Goal: Task Accomplishment & Management: Use online tool/utility

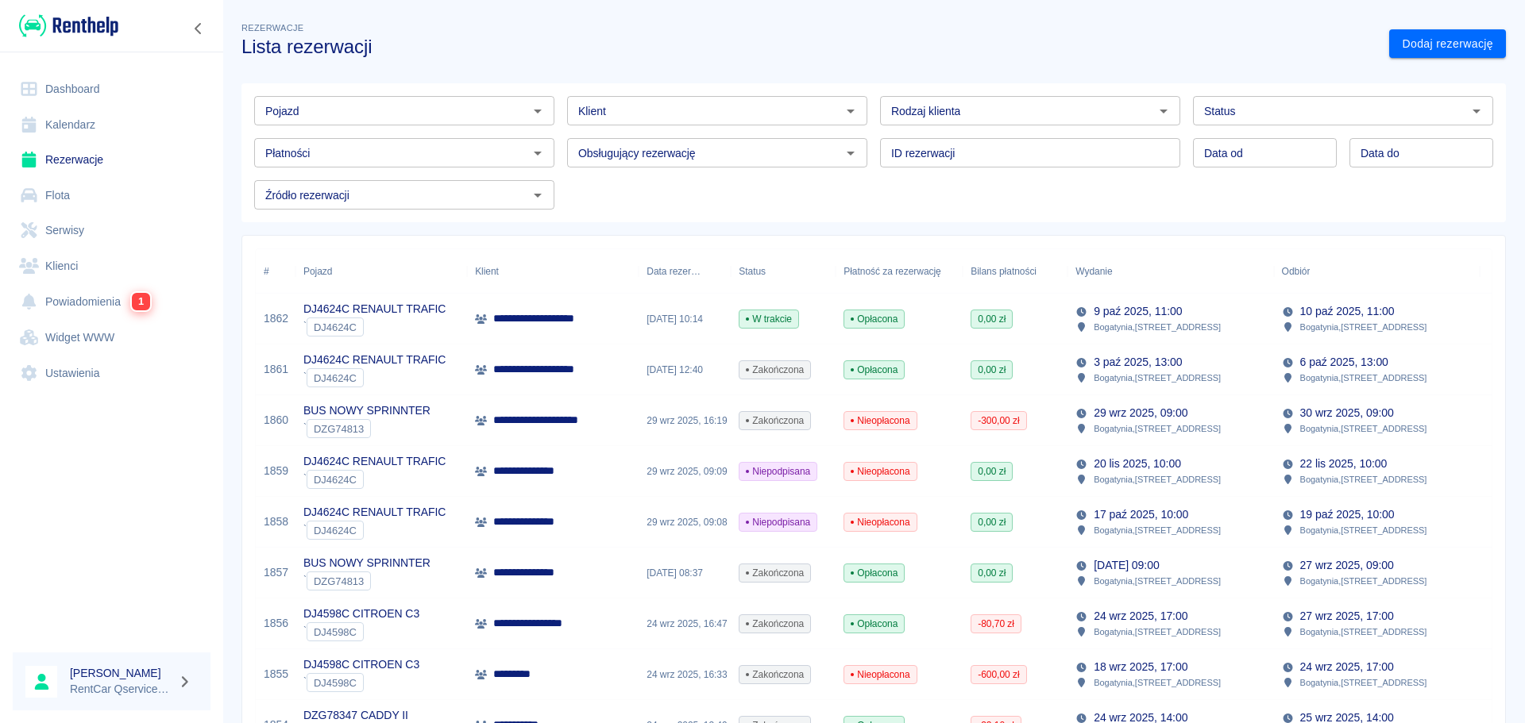
click at [605, 313] on p "**********" at bounding box center [563, 319] width 140 height 17
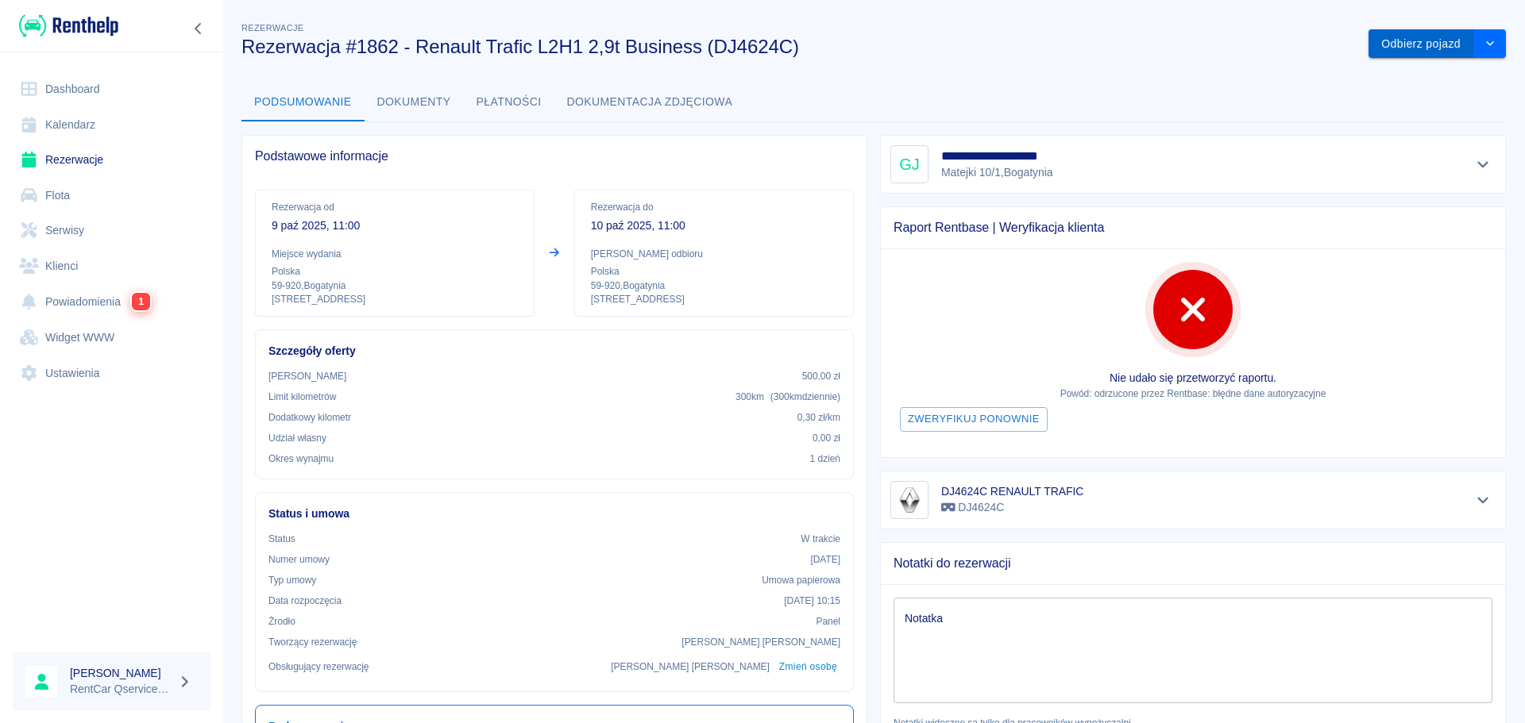
click at [1379, 48] on button "Odbierz pojazd" at bounding box center [1421, 43] width 106 height 29
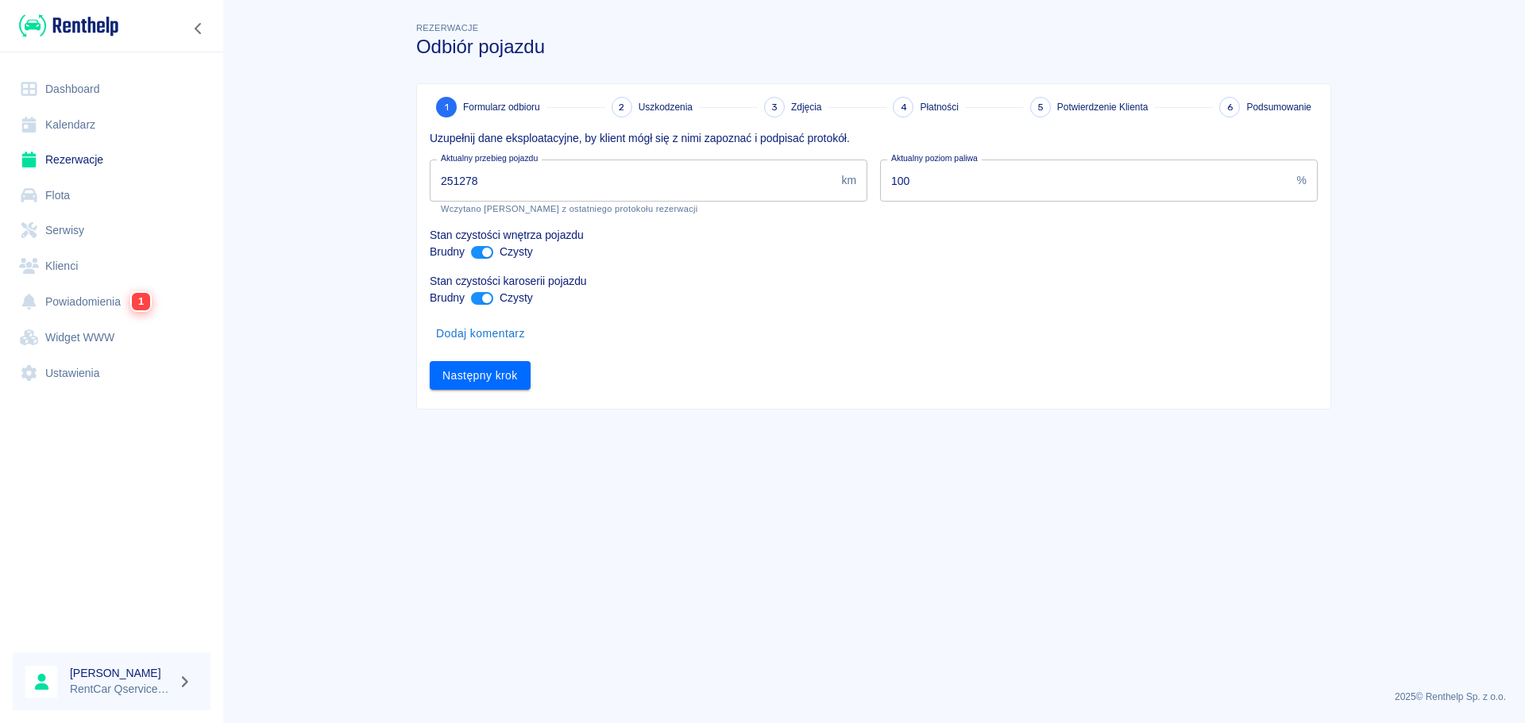
click at [1150, 186] on input "100" at bounding box center [1085, 181] width 411 height 42
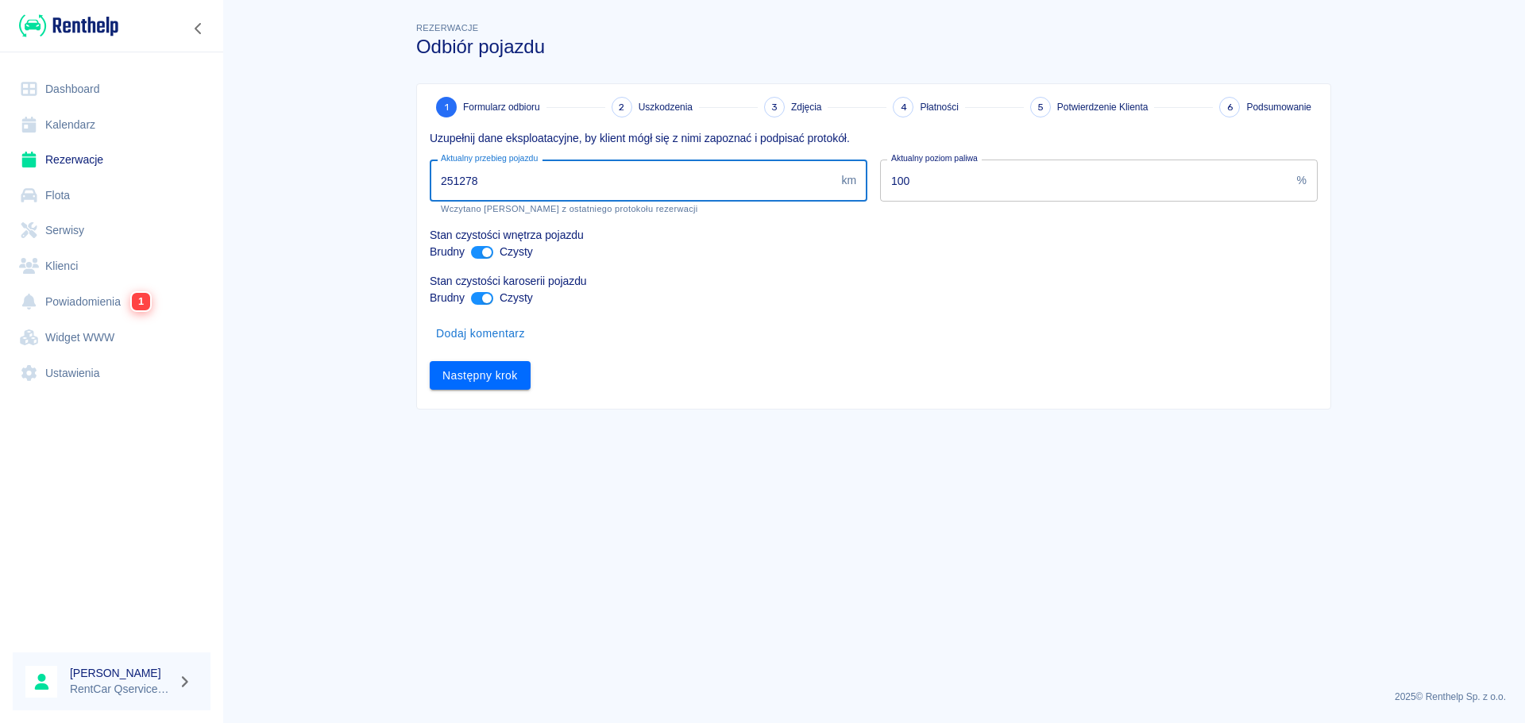
drag, startPoint x: 525, startPoint y: 190, endPoint x: 311, endPoint y: 187, distance: 214.4
click at [311, 187] on main "Rezerwacje Odbiór pojazdu 1 Formularz odbioru 2 Uszkodzenia 3 Zdjęcia 4 Płatnoś…" at bounding box center [873, 348] width 1302 height 658
type input "251393"
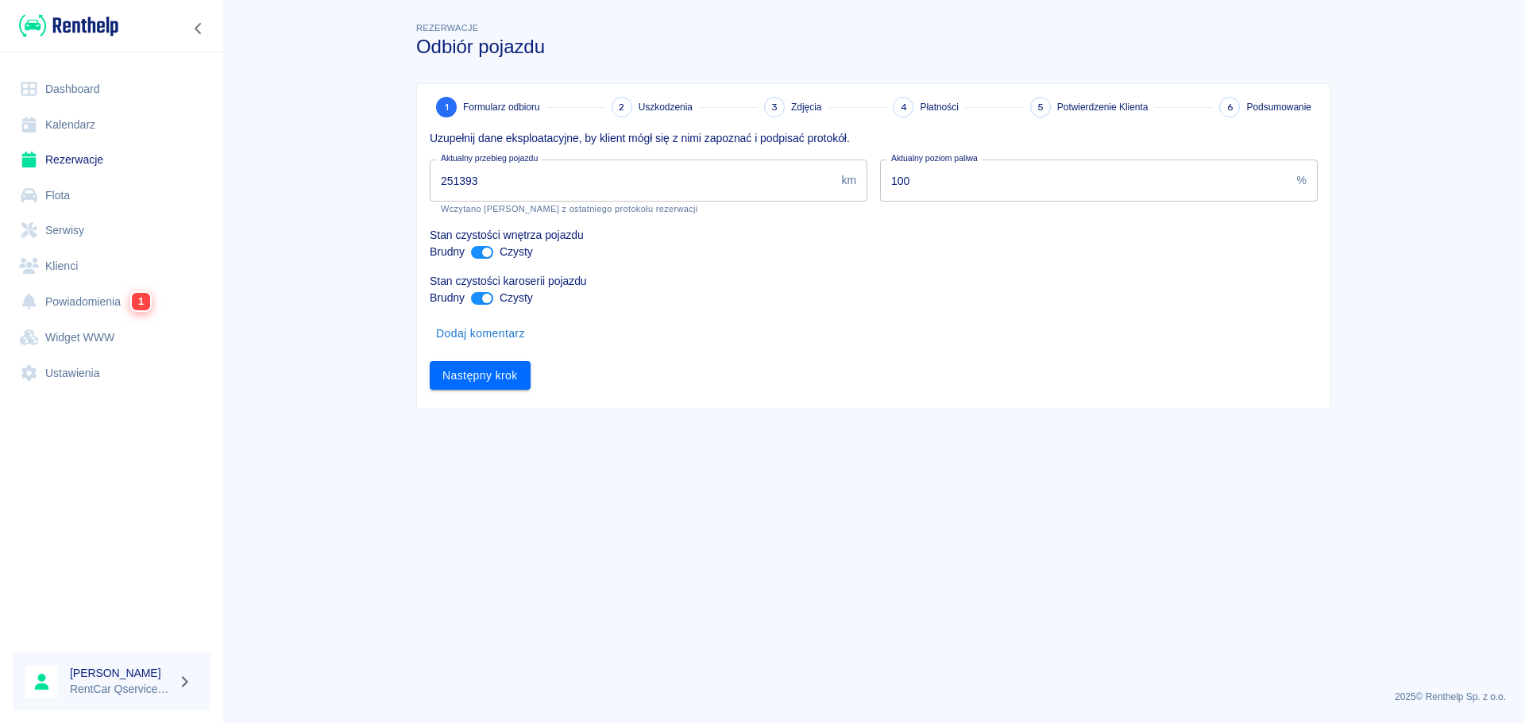
drag, startPoint x: 588, startPoint y: 609, endPoint x: 536, endPoint y: 472, distance: 146.8
click at [588, 607] on main "Rezerwacje Odbiór pojazdu 1 Formularz odbioru 2 Uszkodzenia 3 Zdjęcia 4 Płatnoś…" at bounding box center [873, 348] width 1302 height 658
click at [492, 382] on button "Następny krok" at bounding box center [480, 375] width 101 height 29
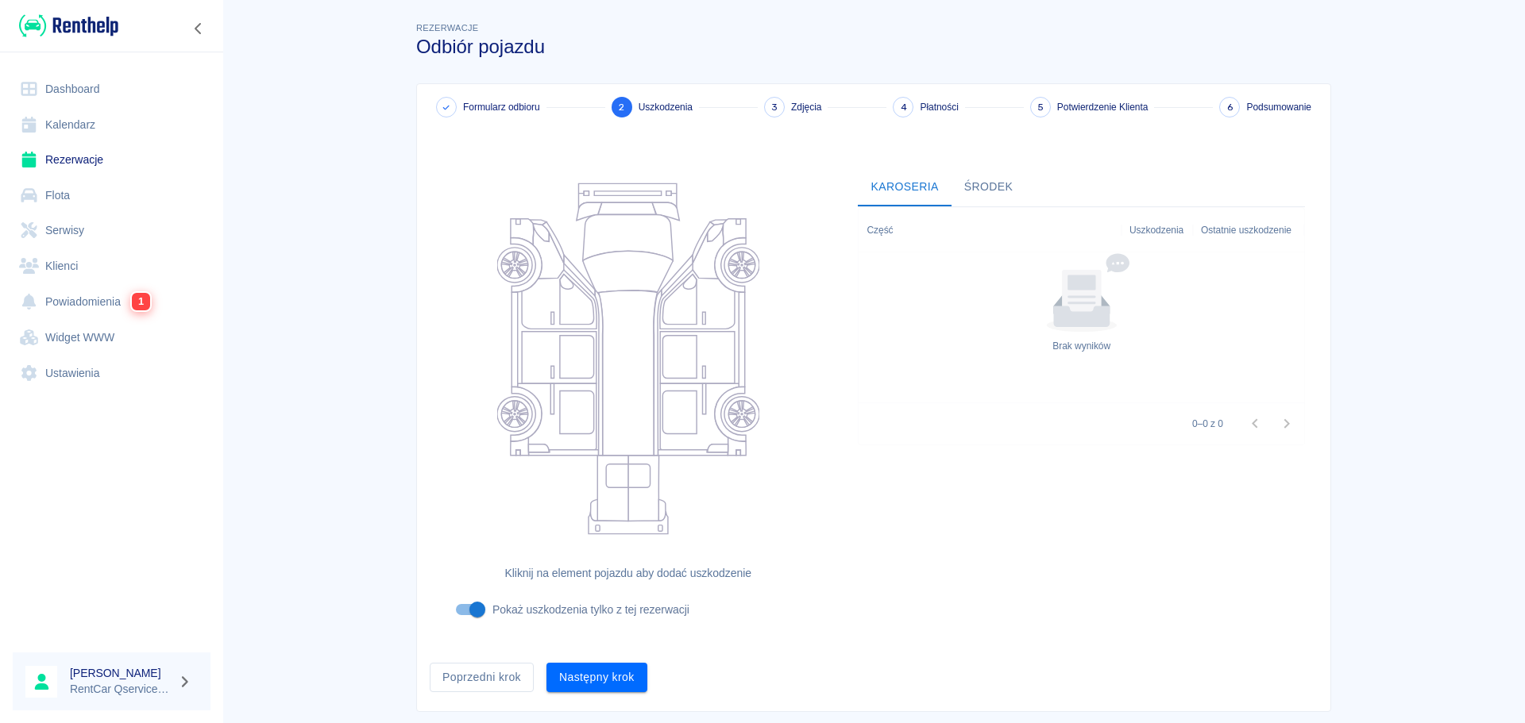
scroll to position [35, 0]
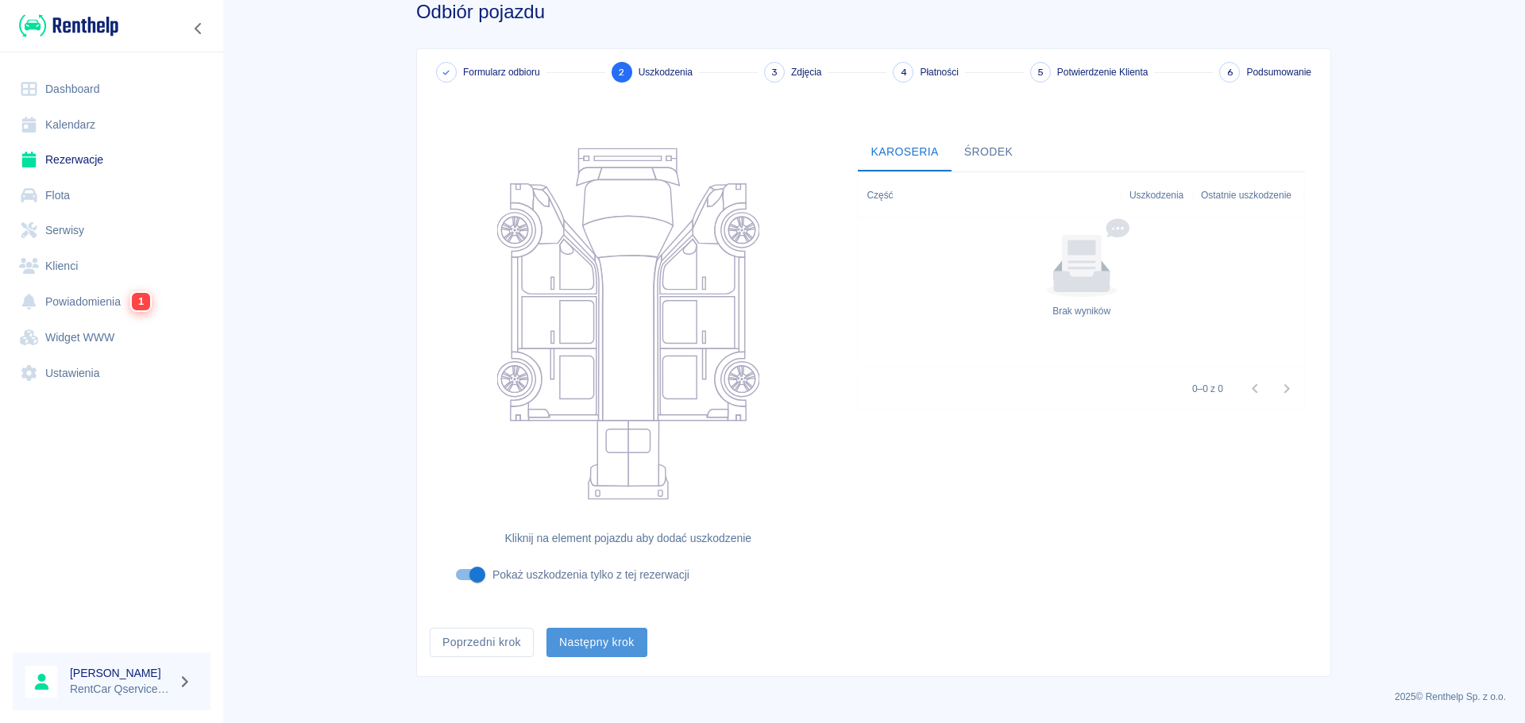
click at [630, 631] on button "Następny krok" at bounding box center [596, 642] width 101 height 29
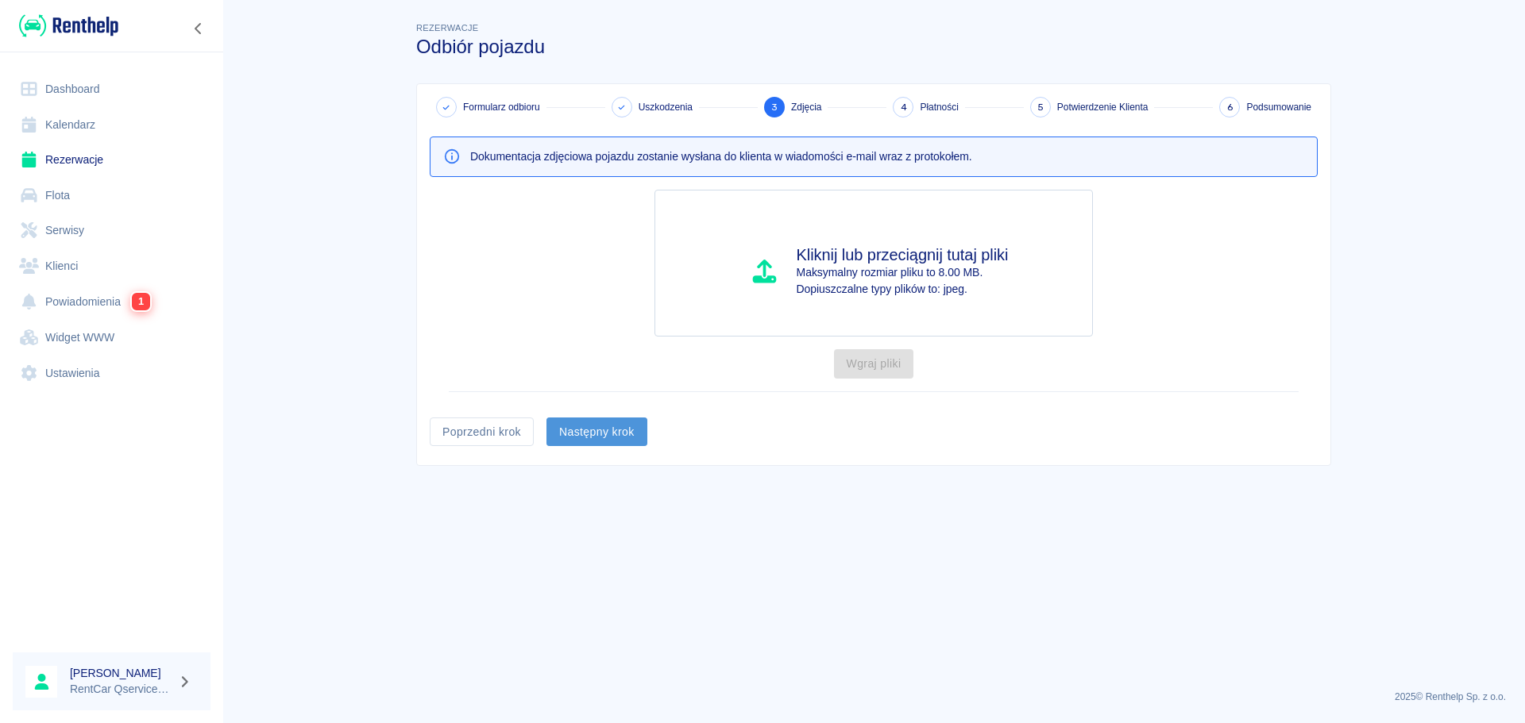
click at [634, 426] on button "Następny krok" at bounding box center [596, 432] width 101 height 29
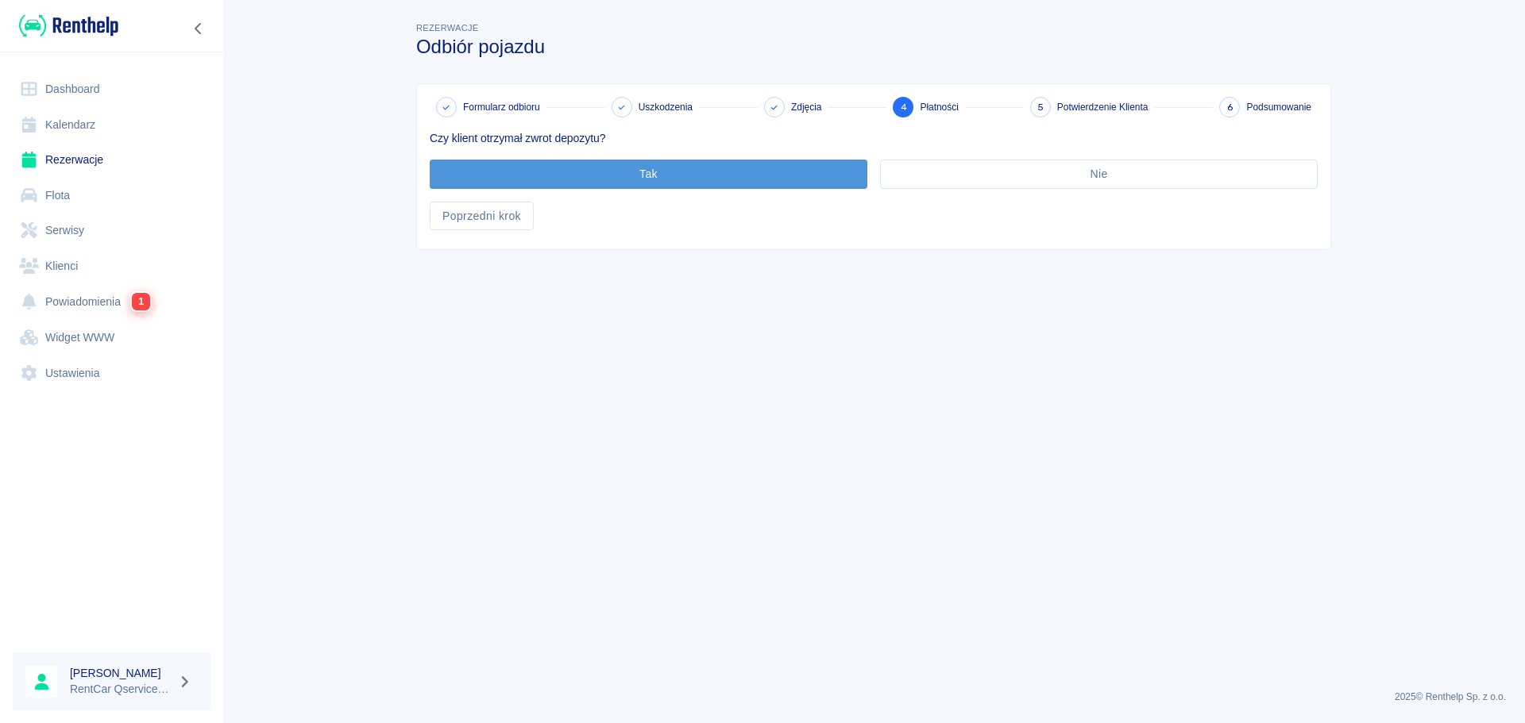
click at [731, 187] on button "Tak" at bounding box center [649, 174] width 438 height 29
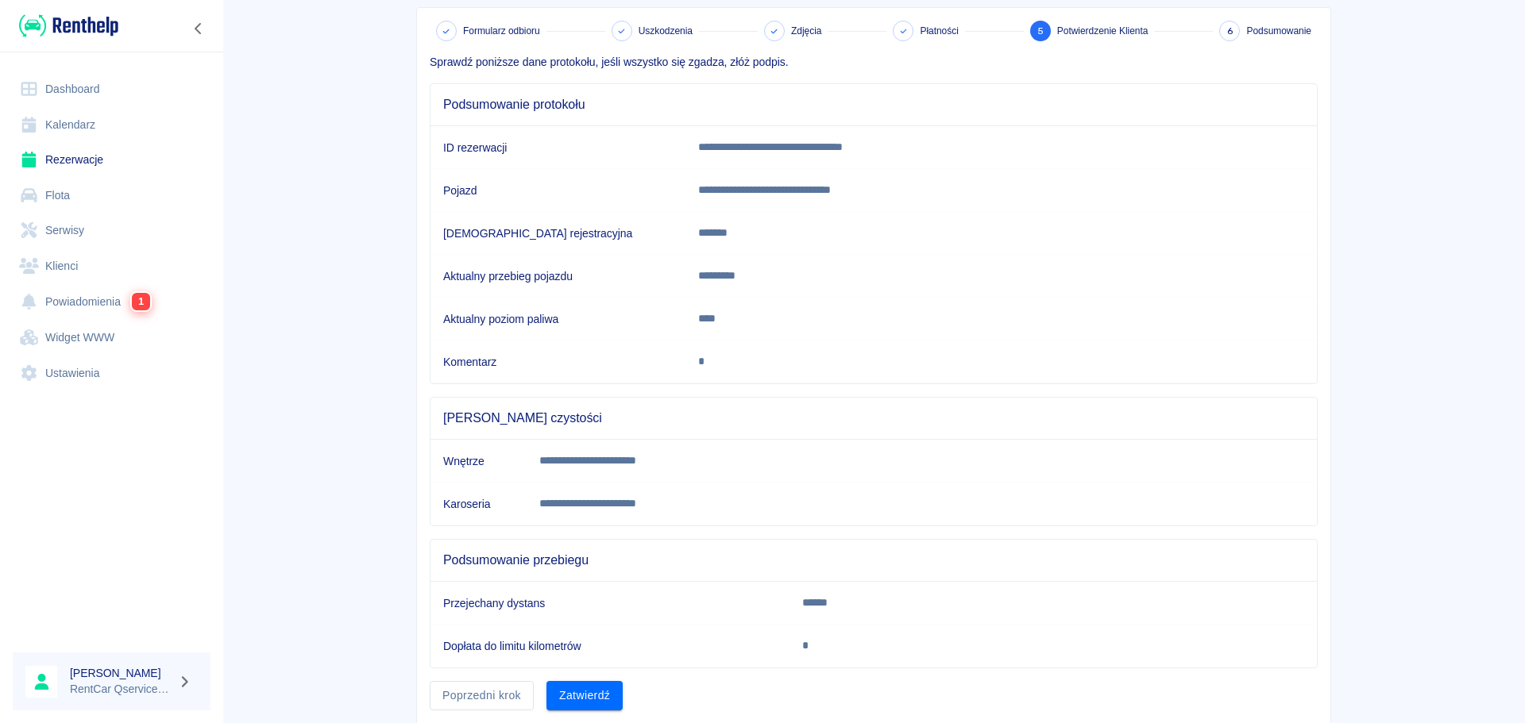
scroll to position [129, 0]
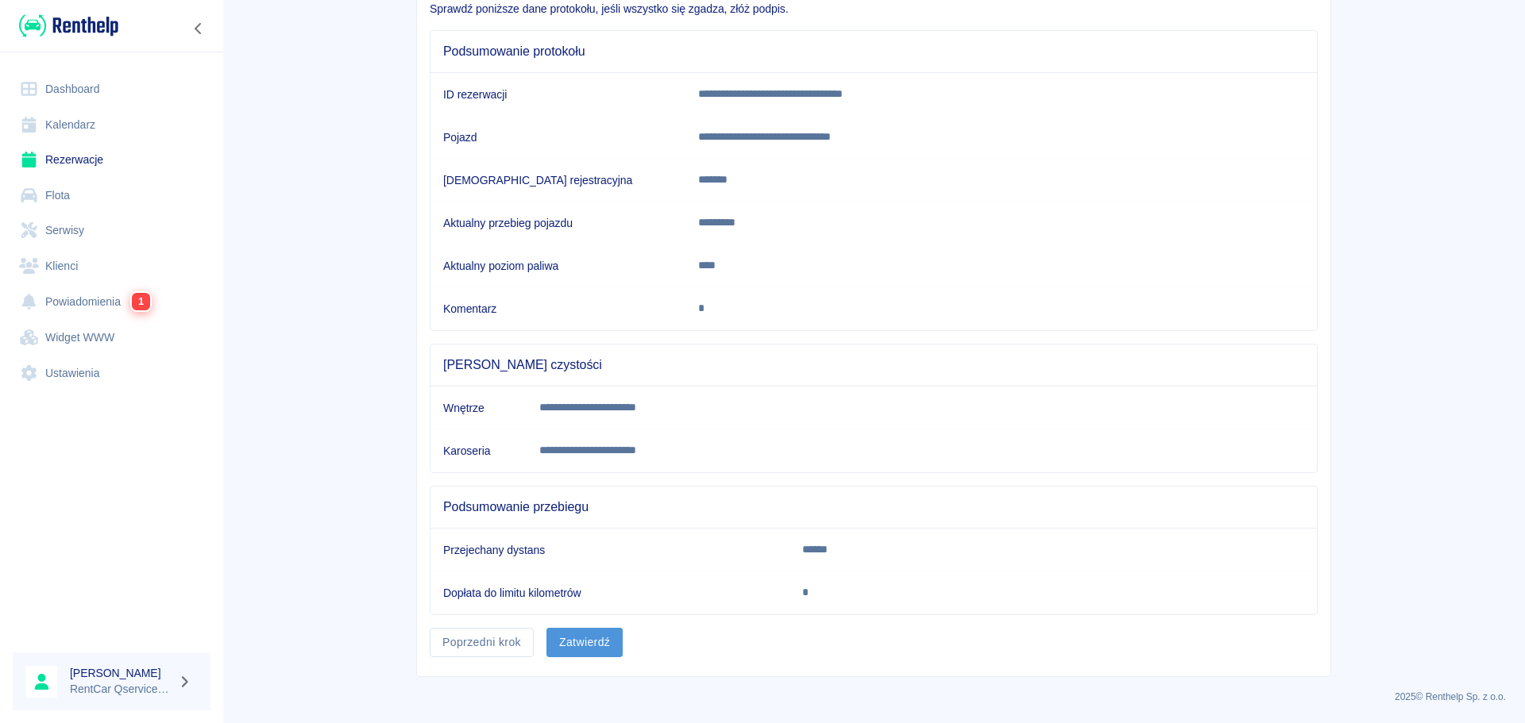
click at [611, 644] on button "Zatwierdź" at bounding box center [584, 642] width 76 height 29
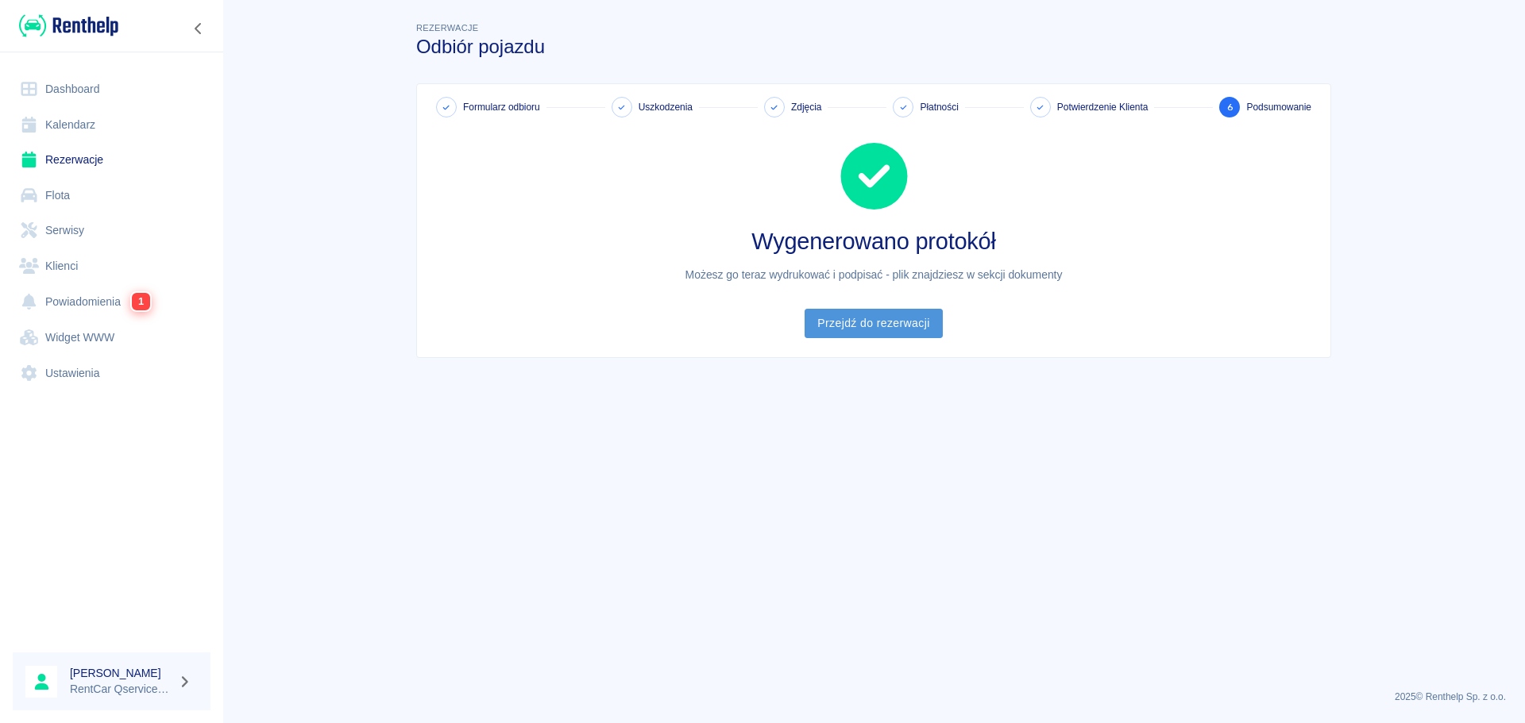
click at [832, 320] on link "Przejdź do rezerwacji" at bounding box center [872, 323] width 137 height 29
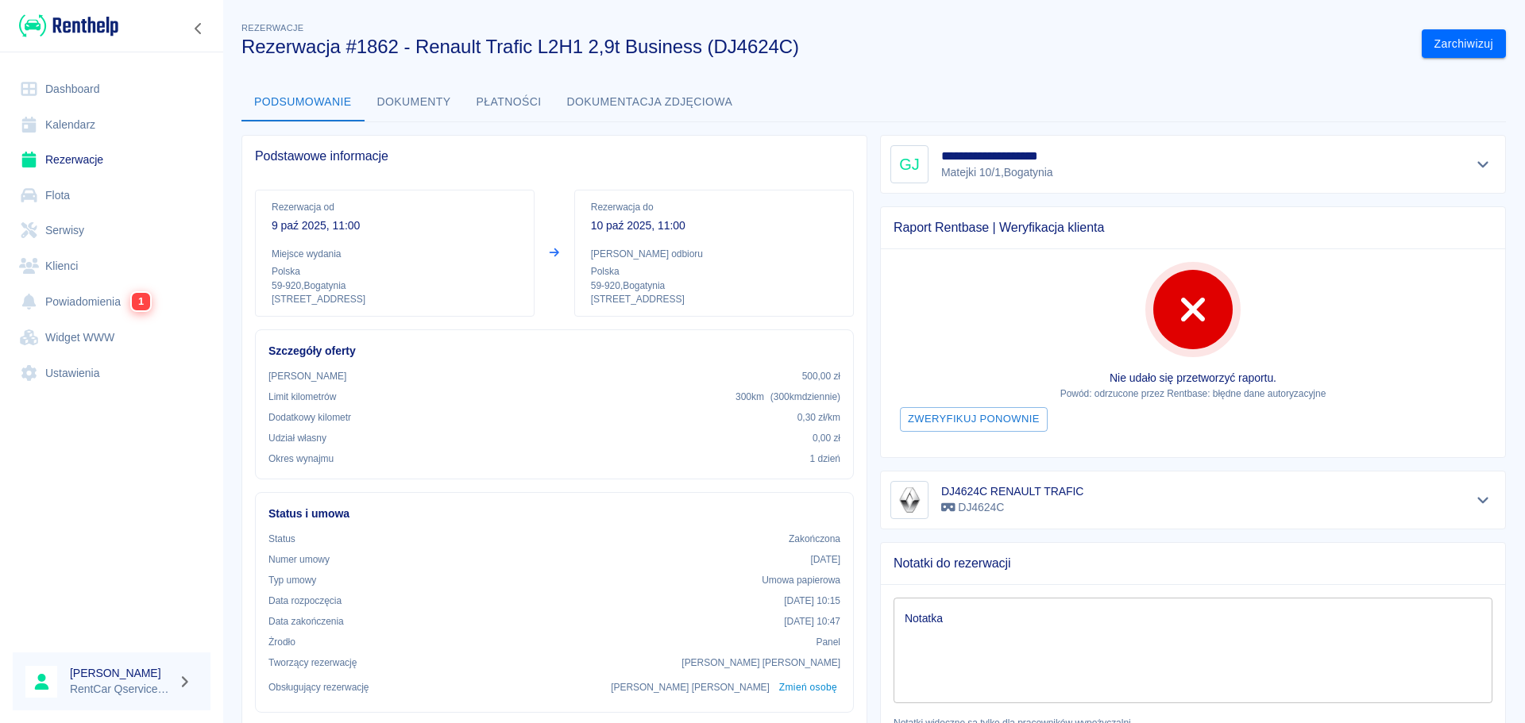
click at [432, 110] on button "Dokumenty" at bounding box center [414, 102] width 99 height 38
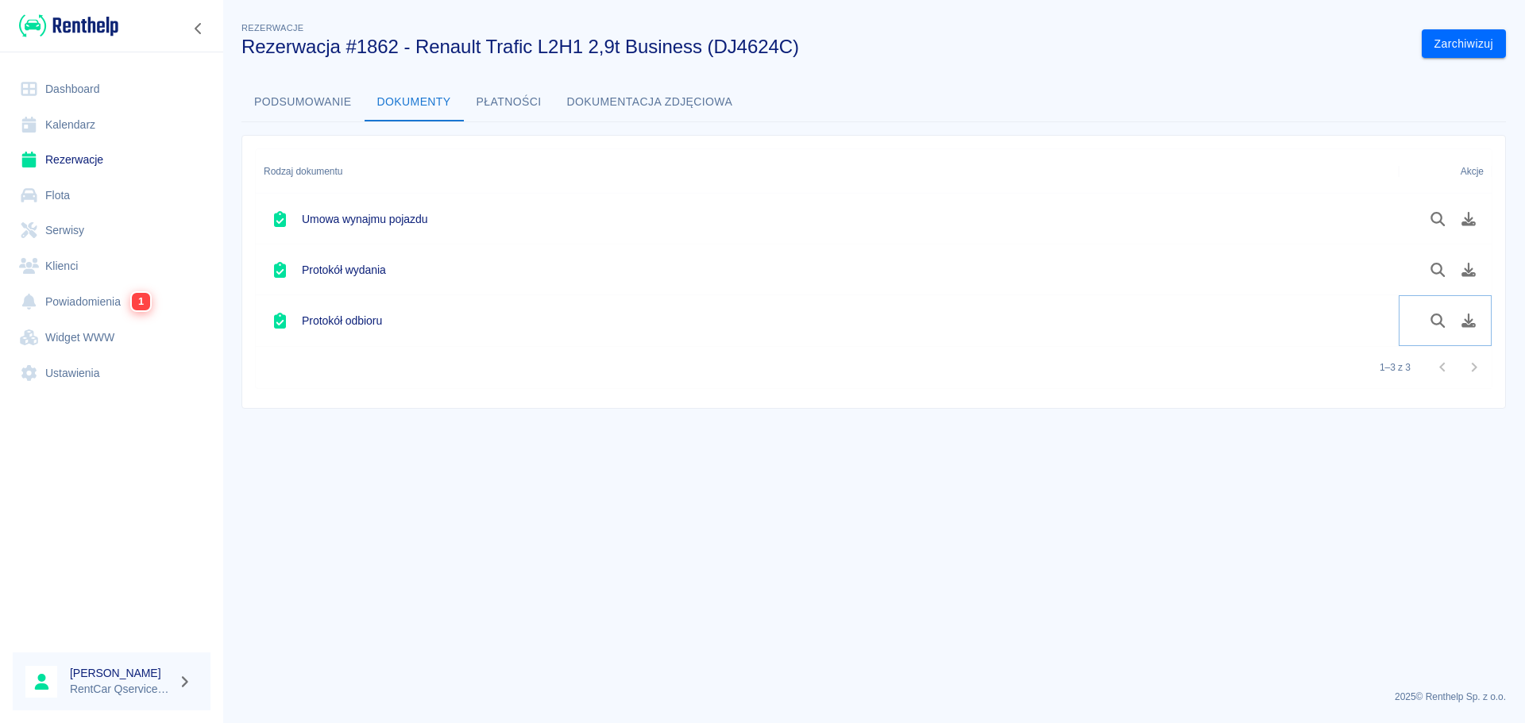
click at [1465, 326] on icon "Pobierz dokument" at bounding box center [1468, 321] width 14 height 14
